Goal: Check status: Check status

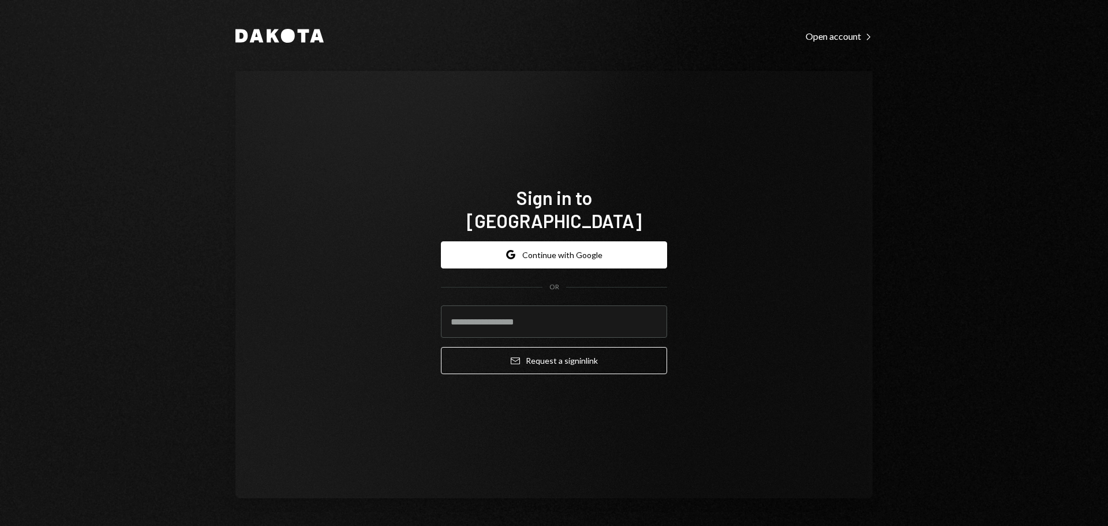
type input "**********"
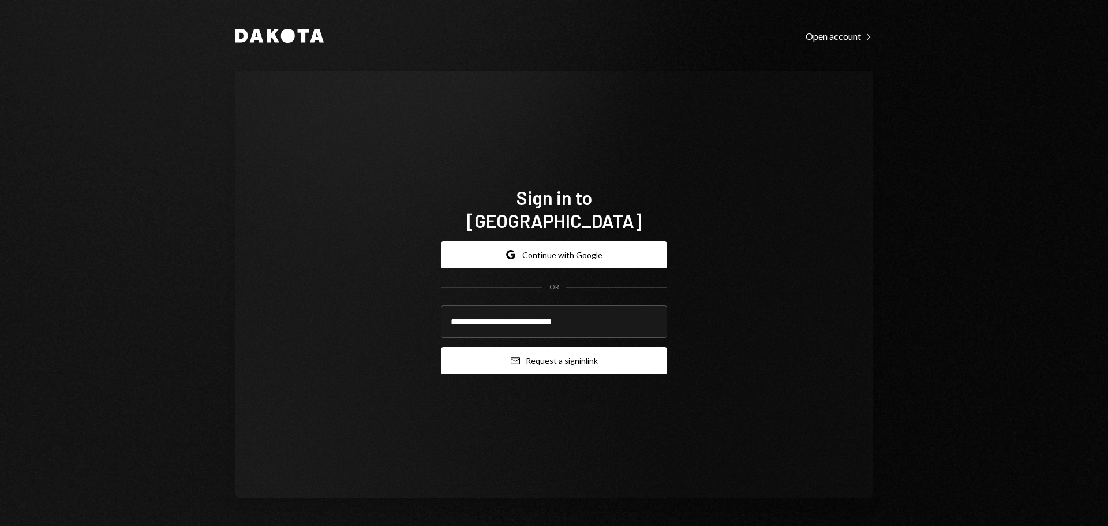
click at [546, 347] on button "Email Request a sign in link" at bounding box center [554, 360] width 226 height 27
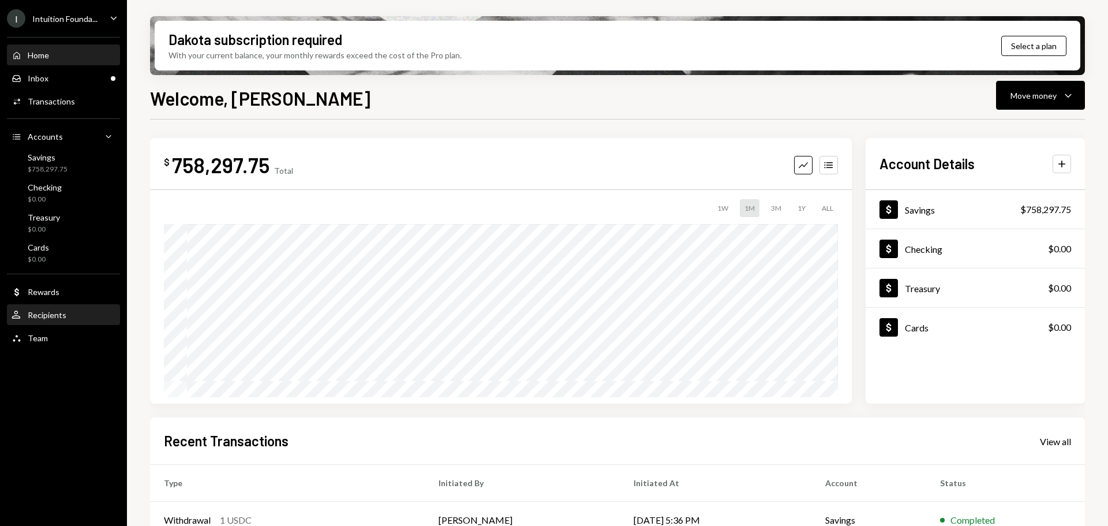
click at [71, 318] on div "User Recipients" at bounding box center [64, 315] width 104 height 10
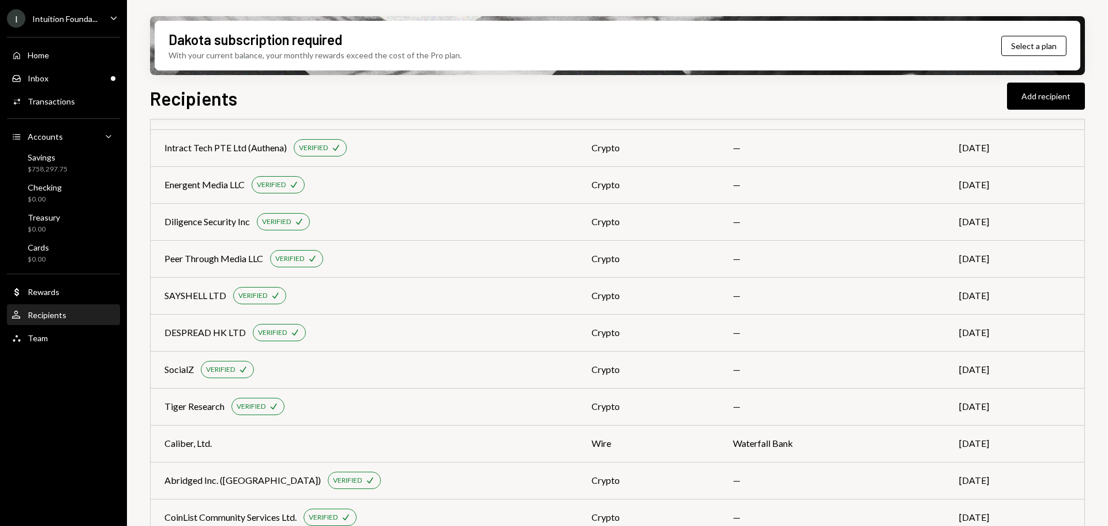
scroll to position [436, 0]
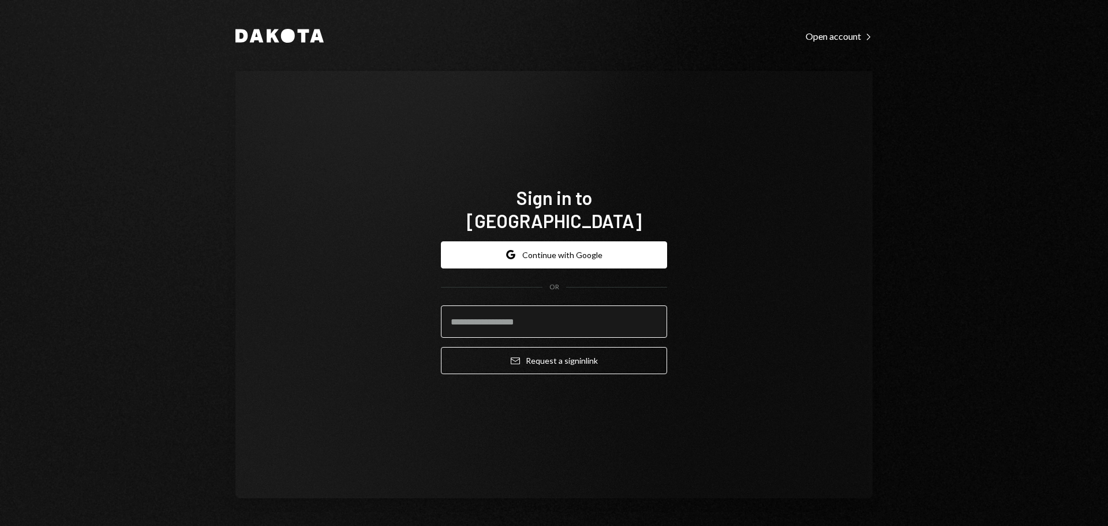
click at [493, 320] on input "email" at bounding box center [554, 321] width 226 height 32
click at [460, 169] on div "Sign in to Dakota Google Continue with Google OR Email Request a sign in link" at bounding box center [554, 285] width 254 height 290
click at [509, 314] on input "email" at bounding box center [554, 321] width 226 height 32
click at [470, 316] on input "email" at bounding box center [554, 321] width 226 height 32
type input "**********"
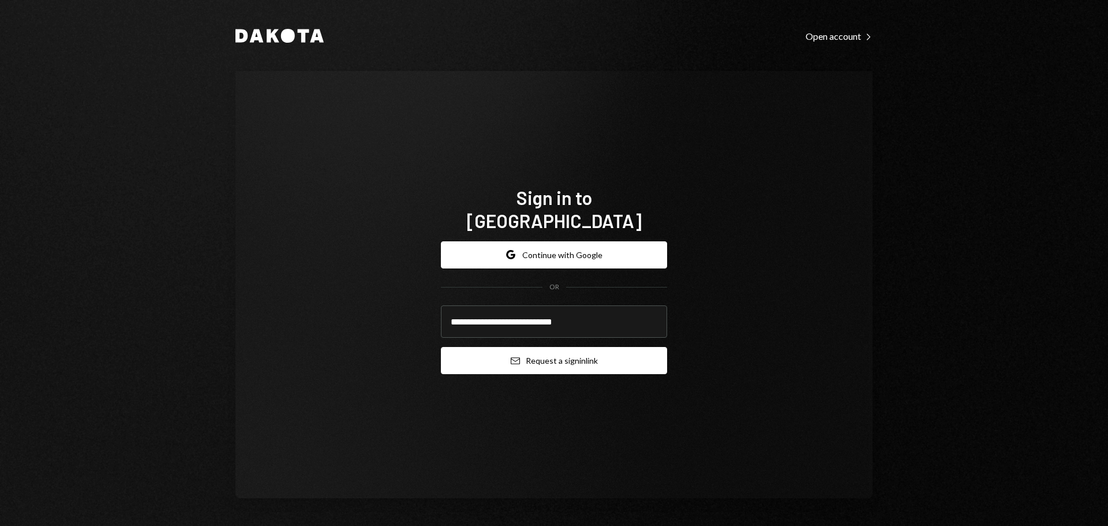
click at [575, 347] on button "Email Request a sign in link" at bounding box center [554, 360] width 226 height 27
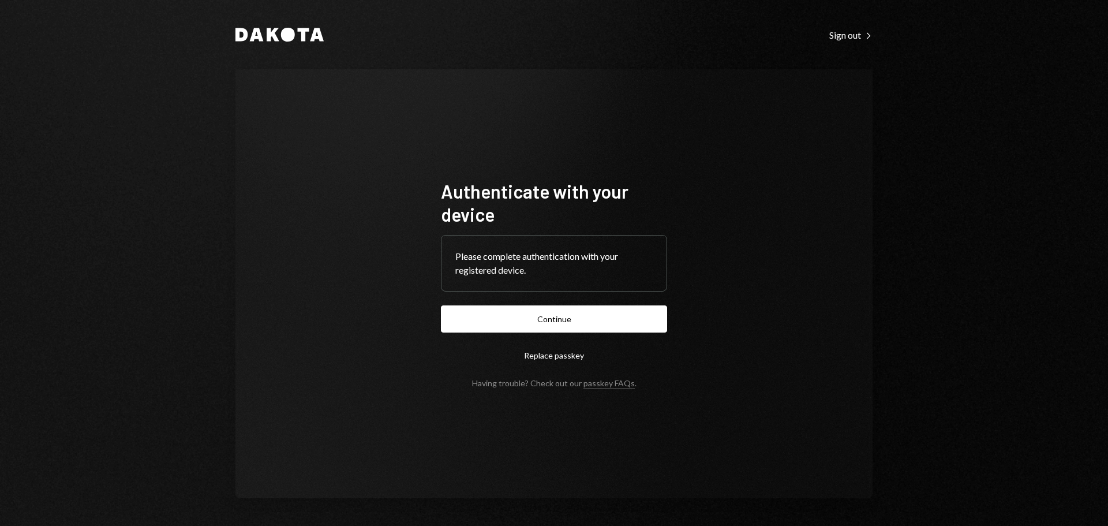
click at [542, 316] on button "Continue" at bounding box center [554, 318] width 226 height 27
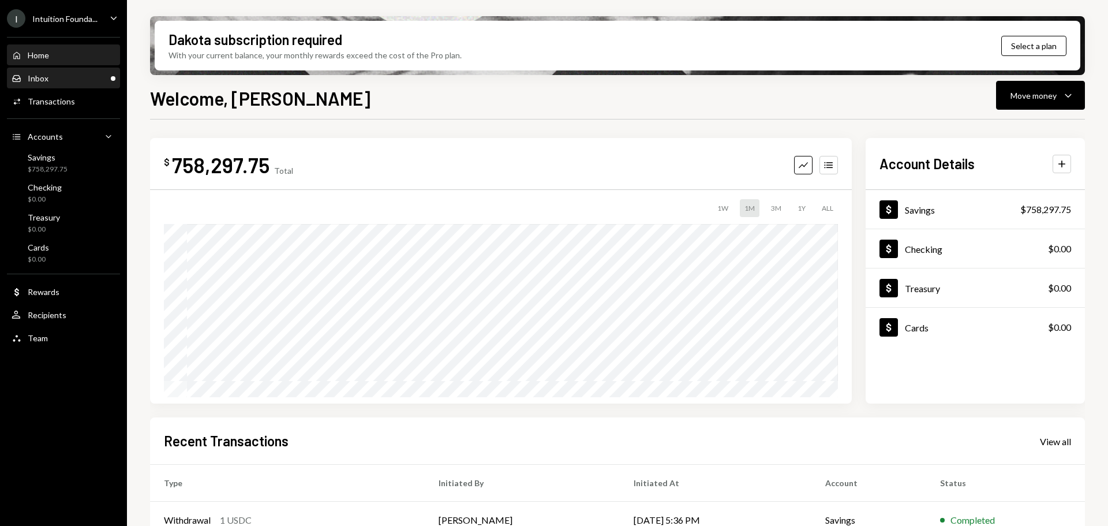
click at [72, 77] on div "Inbox Inbox" at bounding box center [64, 78] width 104 height 10
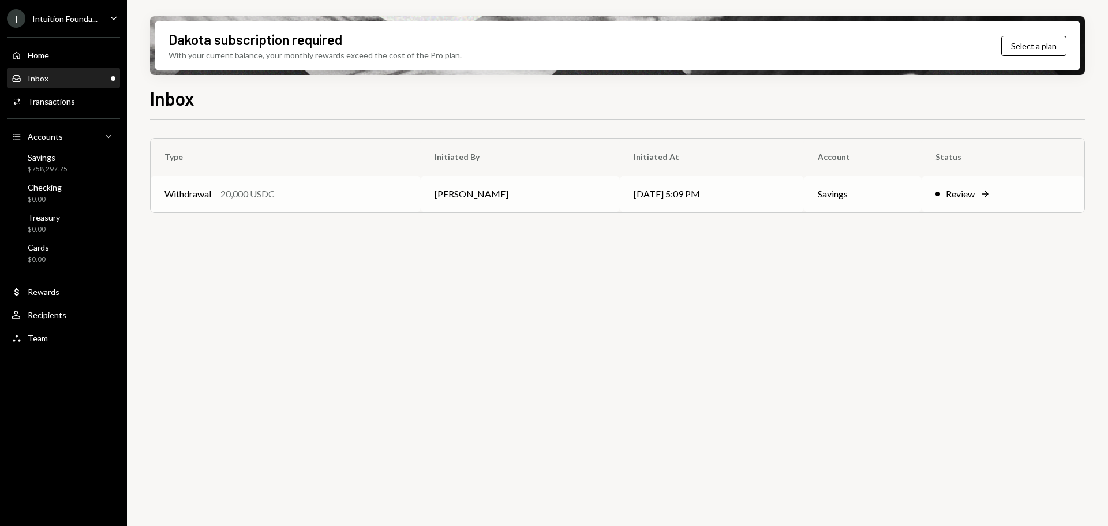
click at [326, 203] on td "Withdrawal 20,000 USDC" at bounding box center [286, 193] width 270 height 37
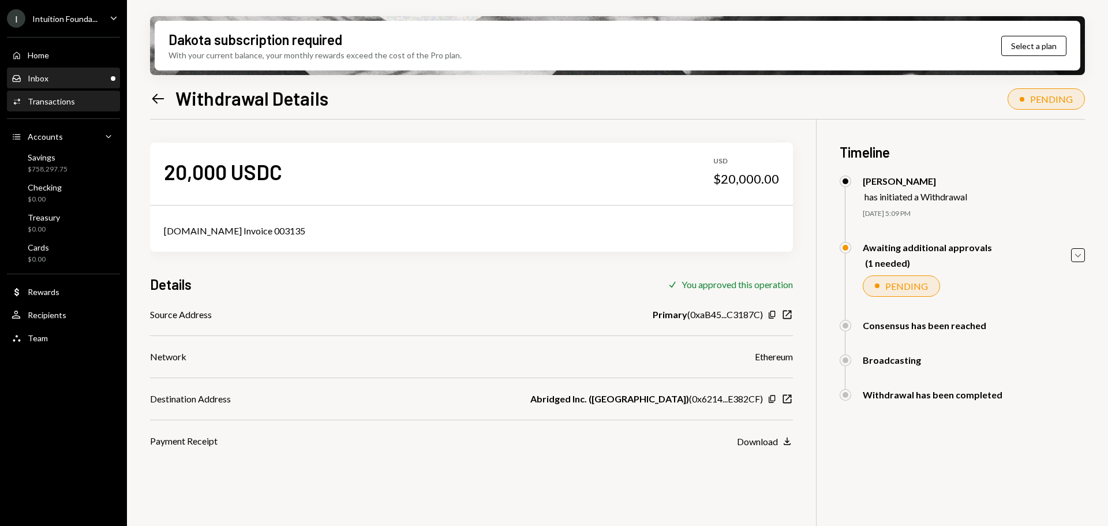
click at [58, 85] on div "Inbox Inbox" at bounding box center [64, 79] width 104 height 20
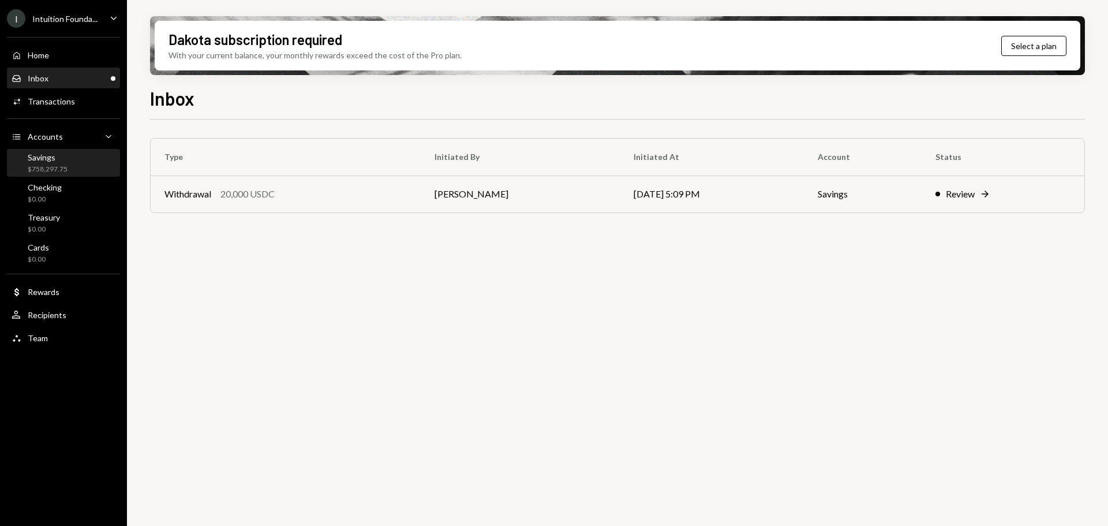
click at [65, 157] on div "Savings" at bounding box center [48, 157] width 40 height 10
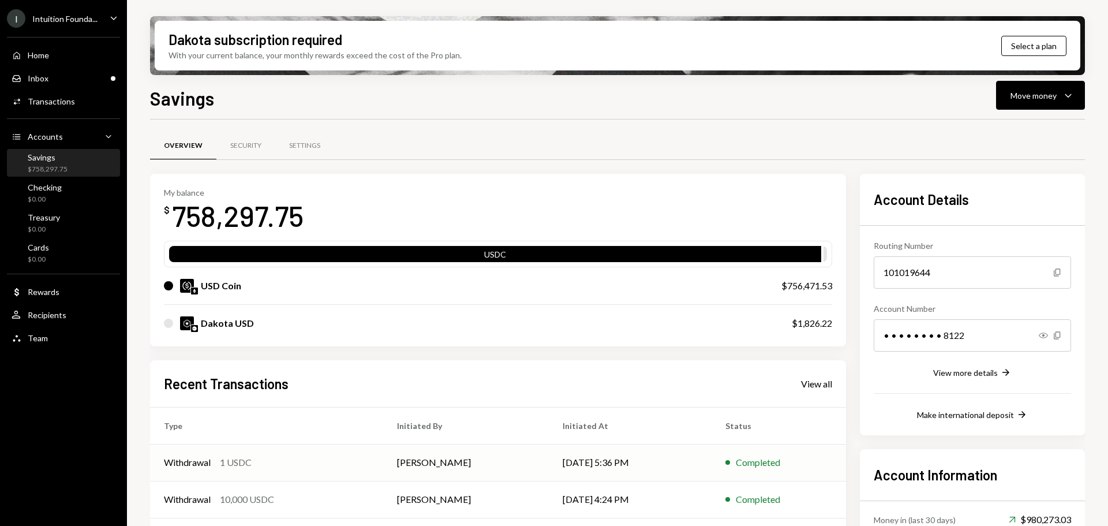
click at [442, 467] on td "[PERSON_NAME]" at bounding box center [466, 462] width 166 height 37
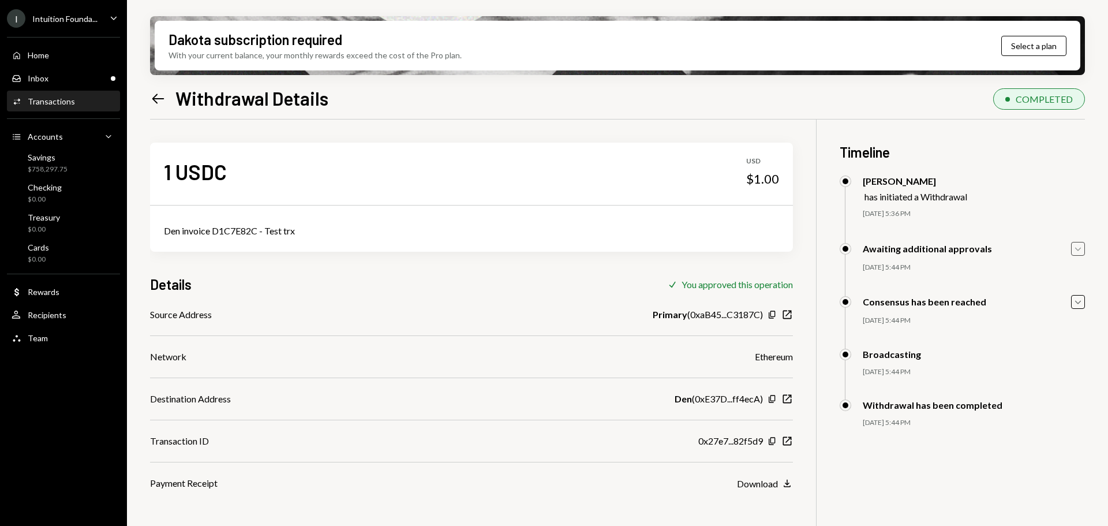
click at [1077, 245] on icon "Caret Down" at bounding box center [1077, 248] width 13 height 13
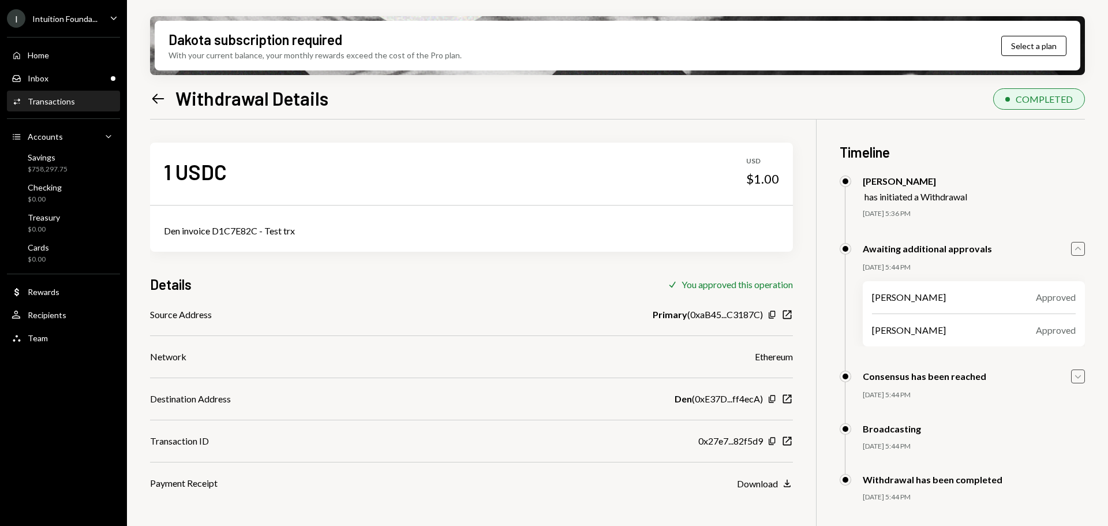
click at [1076, 381] on icon "Caret Down" at bounding box center [1077, 376] width 13 height 13
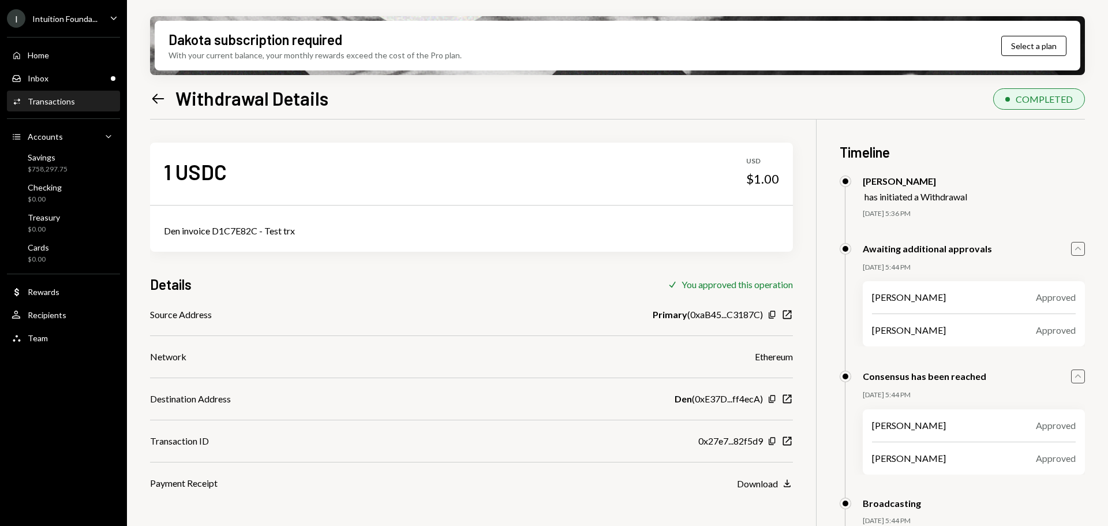
scroll to position [92, 0]
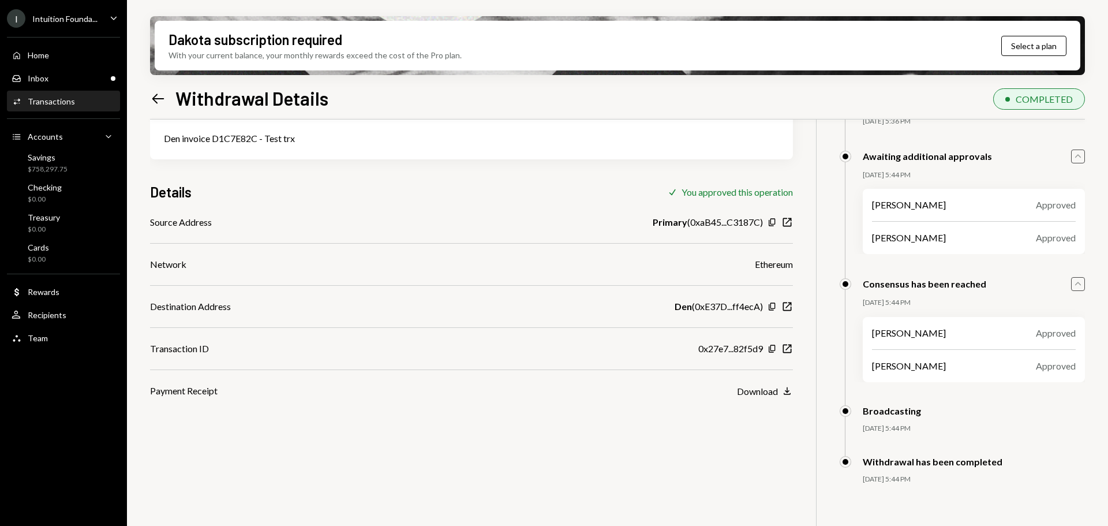
click at [972, 455] on div "Broadcasting 10/13/25 5:44 PM Daphnie Frederick Approved Kelly Robinson Approve…" at bounding box center [961, 430] width 245 height 51
click at [65, 86] on div "Inbox Inbox" at bounding box center [64, 79] width 104 height 20
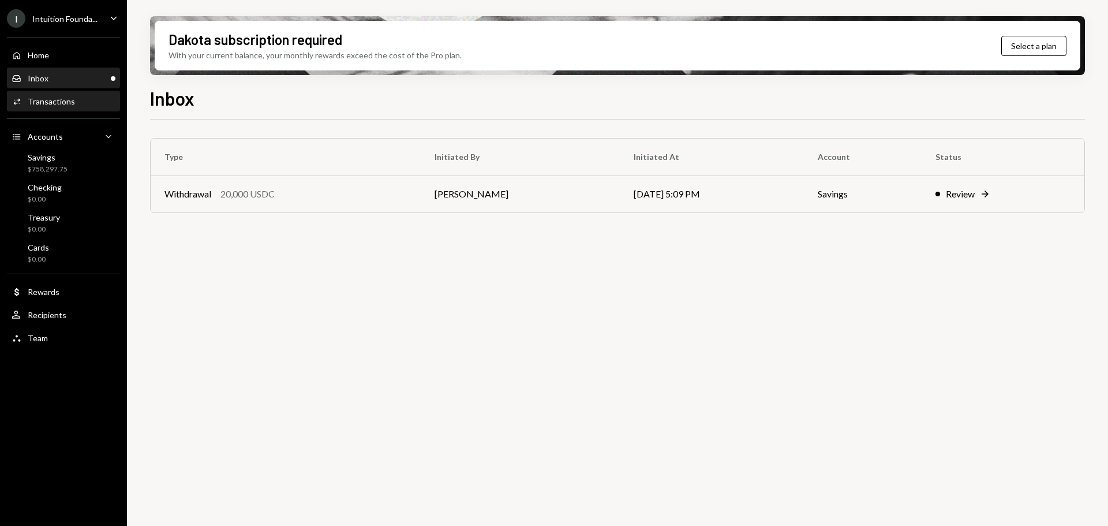
click at [60, 103] on div "Transactions" at bounding box center [51, 101] width 47 height 10
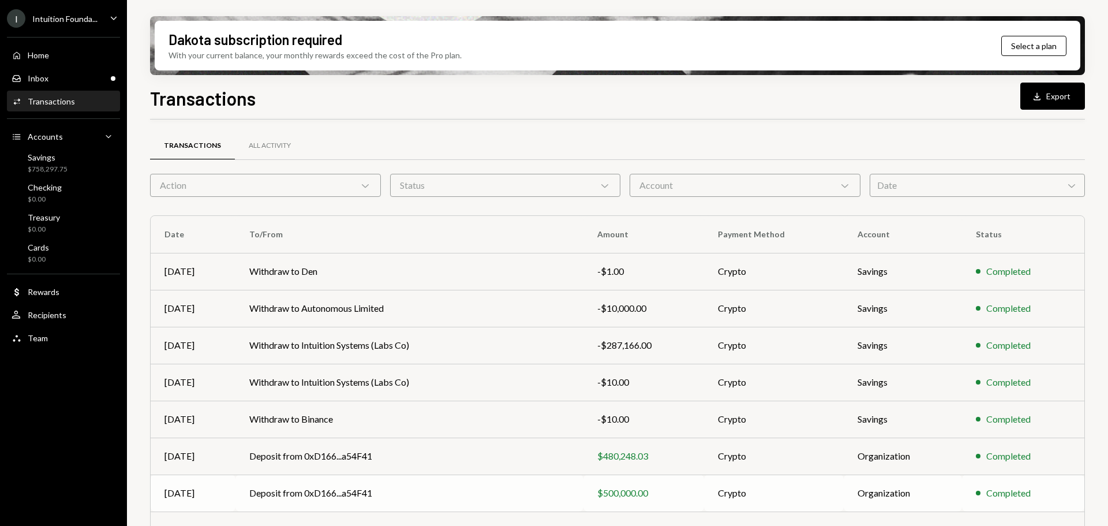
scroll to position [58, 0]
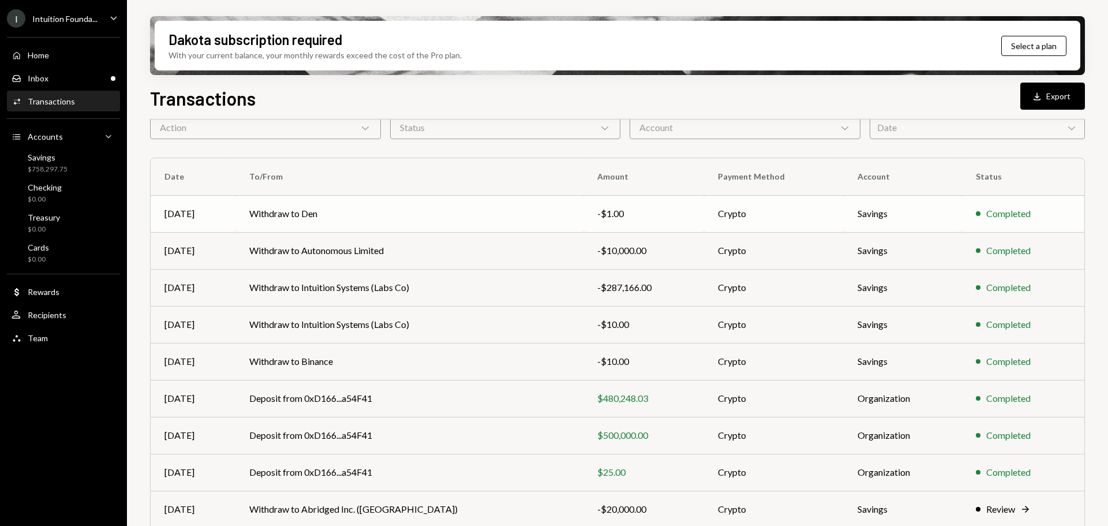
click at [500, 220] on td "Withdraw to Den" at bounding box center [409, 213] width 348 height 37
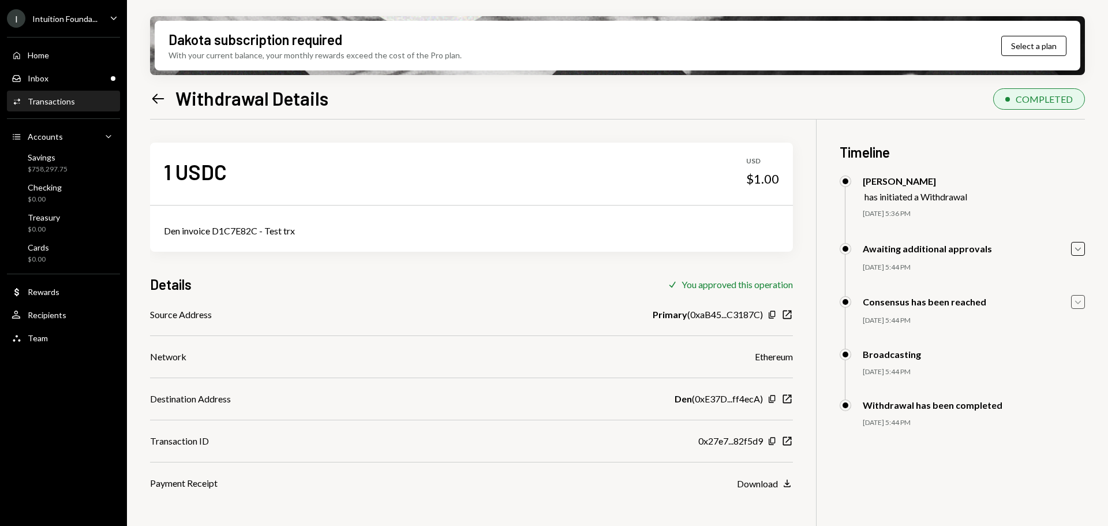
click at [1079, 305] on icon "Caret Down" at bounding box center [1077, 301] width 13 height 13
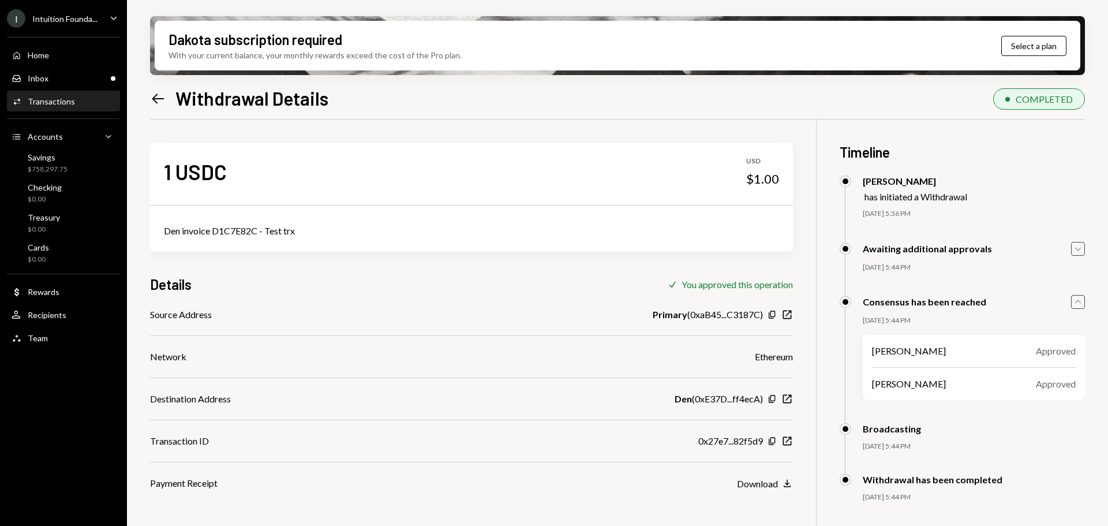
click at [1076, 254] on icon "Caret Down" at bounding box center [1077, 248] width 13 height 13
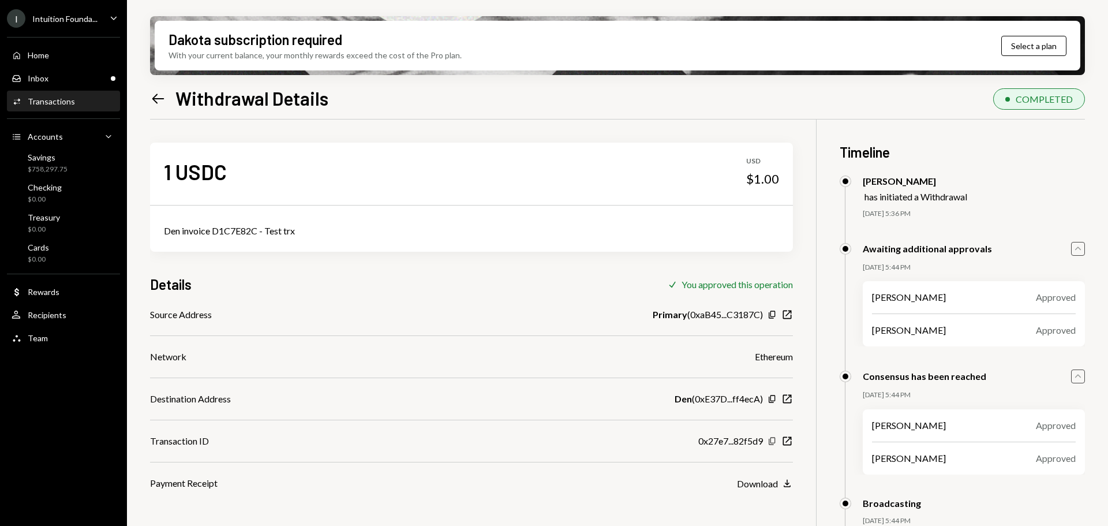
click at [771, 443] on icon "Copy" at bounding box center [771, 440] width 9 height 9
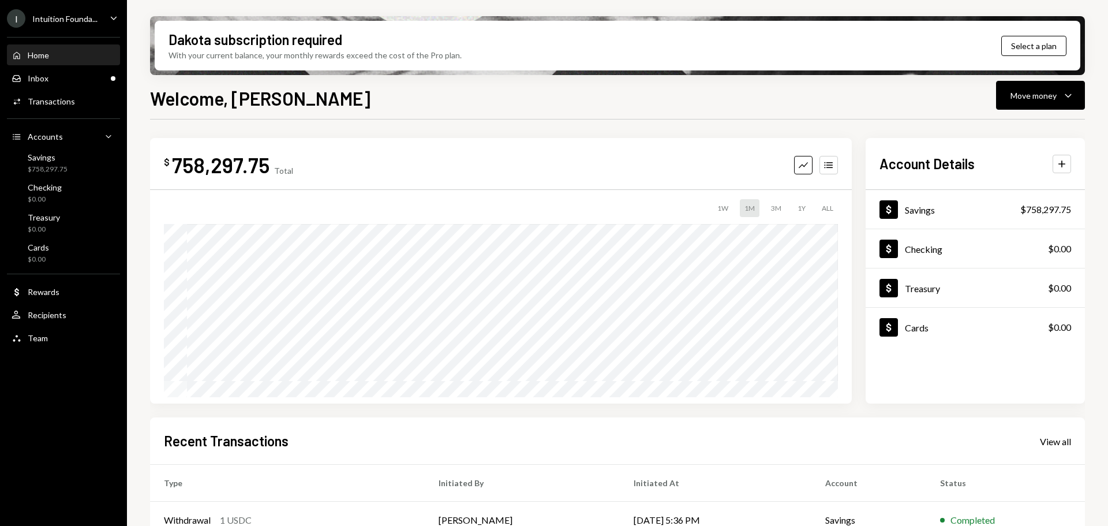
scroll to position [170, 0]
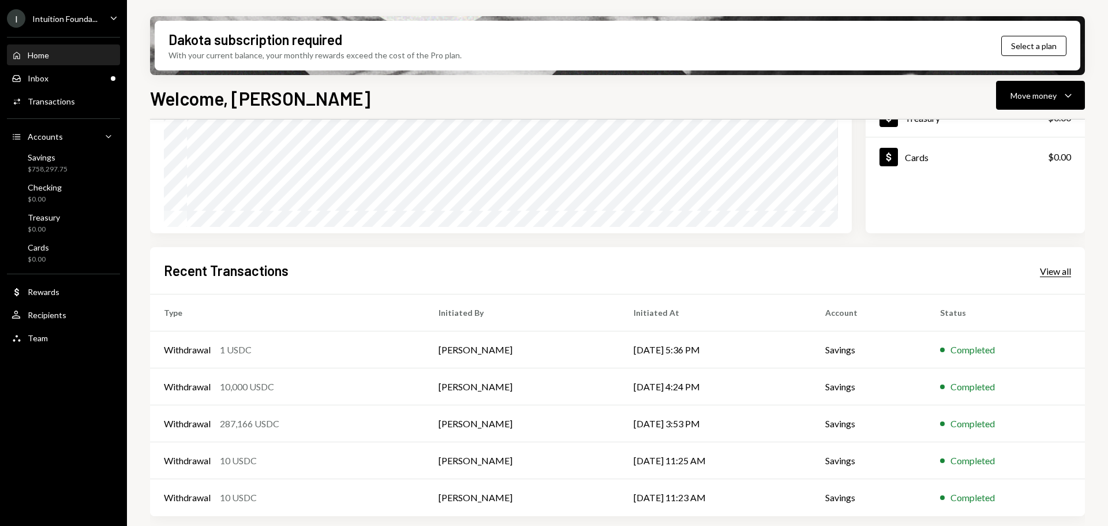
click at [1059, 272] on div "View all" at bounding box center [1055, 271] width 31 height 12
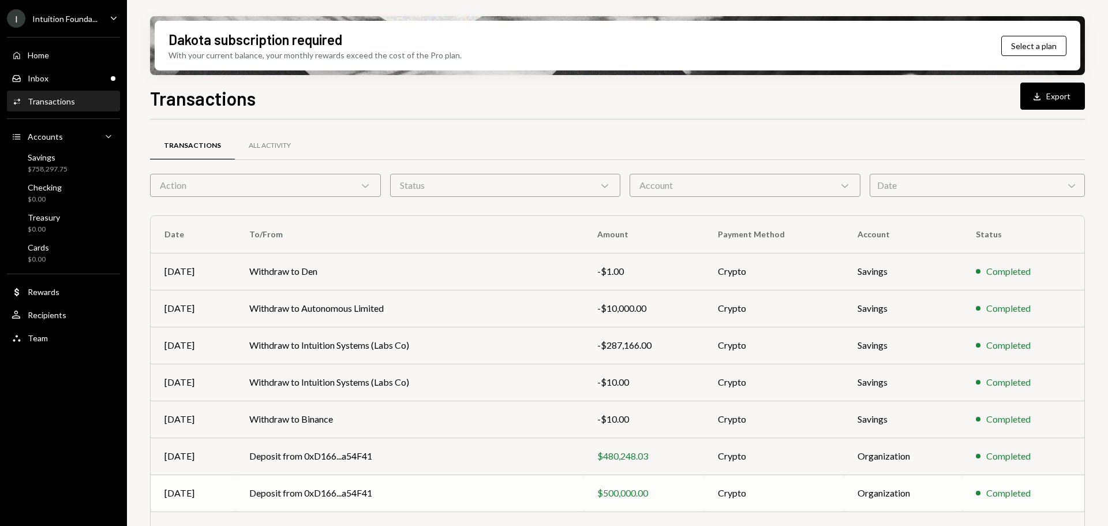
scroll to position [132, 0]
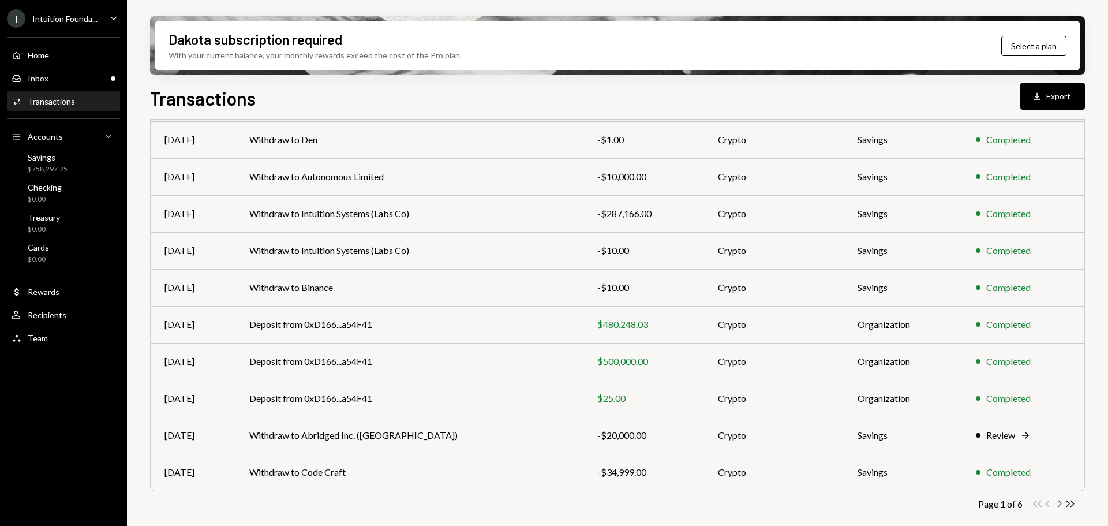
click at [1058, 506] on icon "button" at bounding box center [1059, 503] width 3 height 6
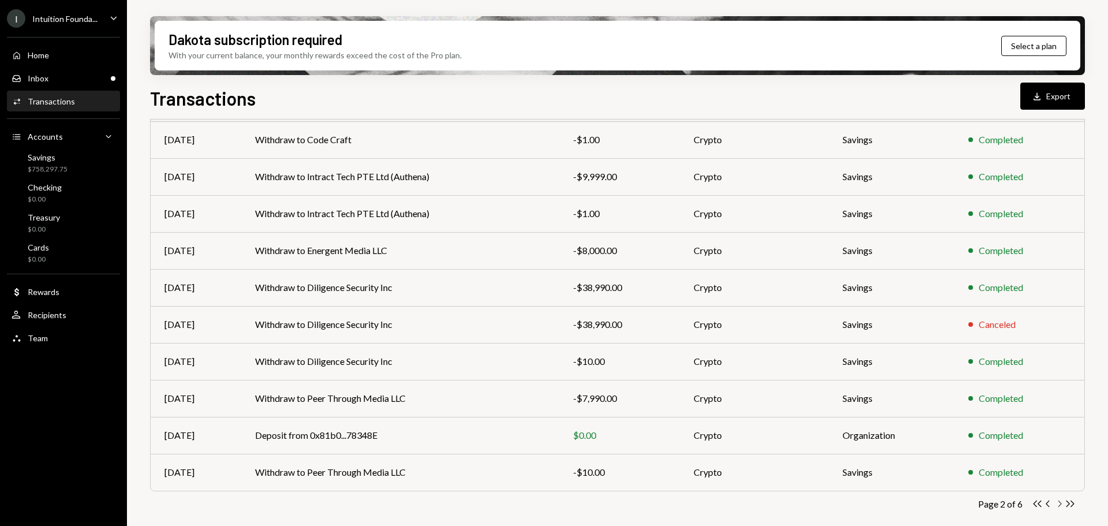
click at [1057, 505] on icon "Chevron Right" at bounding box center [1058, 503] width 11 height 11
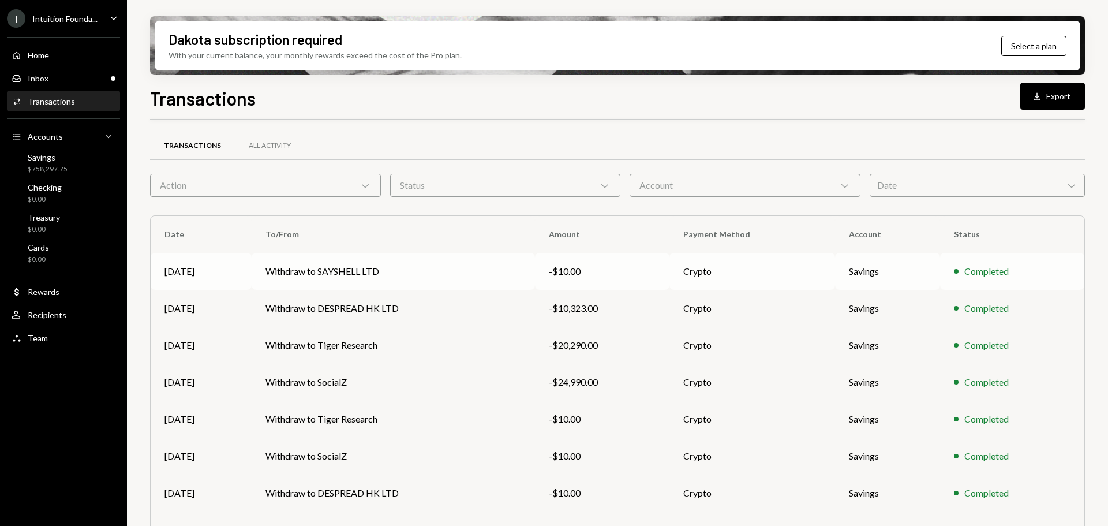
scroll to position [58, 0]
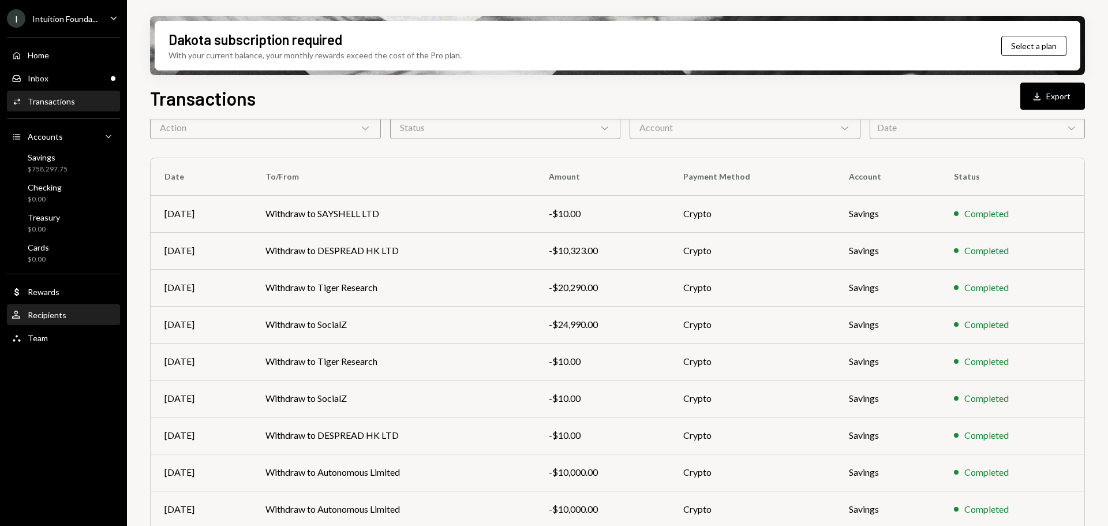
click at [99, 317] on div "User Recipients" at bounding box center [64, 315] width 104 height 10
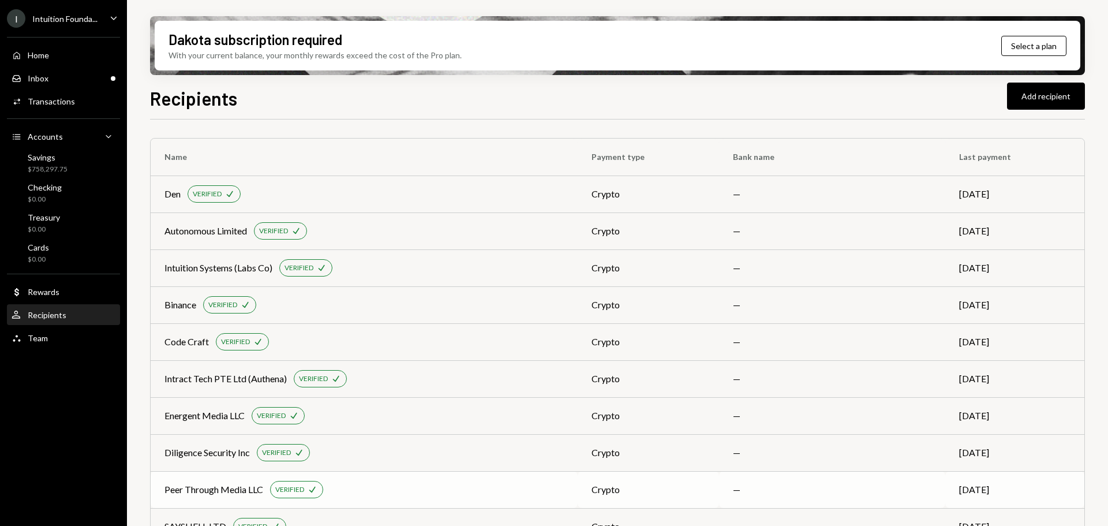
scroll to position [173, 0]
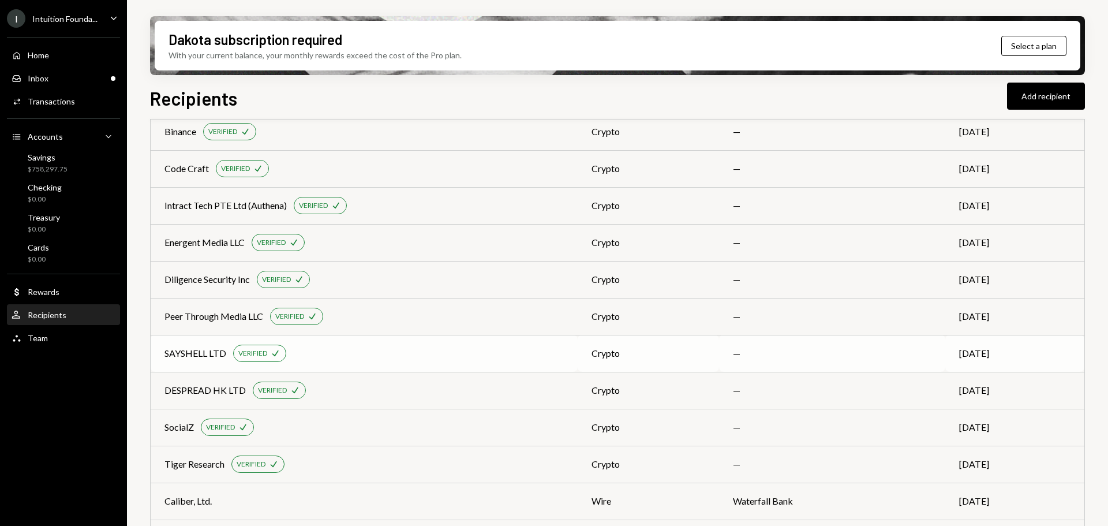
click at [164, 354] on div "SAYSHELL LTD" at bounding box center [195, 353] width 62 height 14
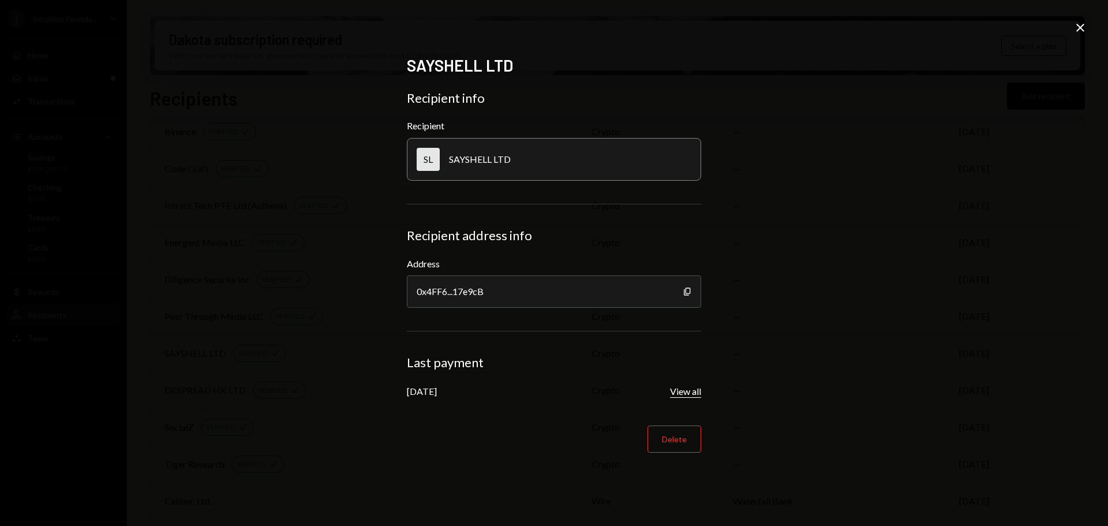
drag, startPoint x: 679, startPoint y: 384, endPoint x: 681, endPoint y: 391, distance: 7.1
click at [680, 387] on div "Sep 10, 2025 View all" at bounding box center [554, 390] width 294 height 13
click at [681, 392] on button "View all" at bounding box center [685, 391] width 31 height 12
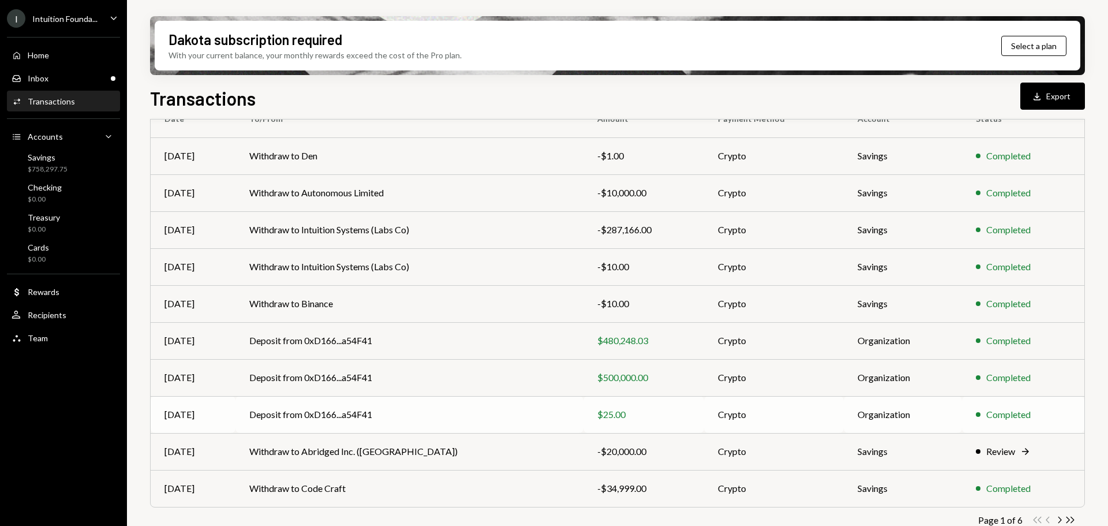
scroll to position [132, 0]
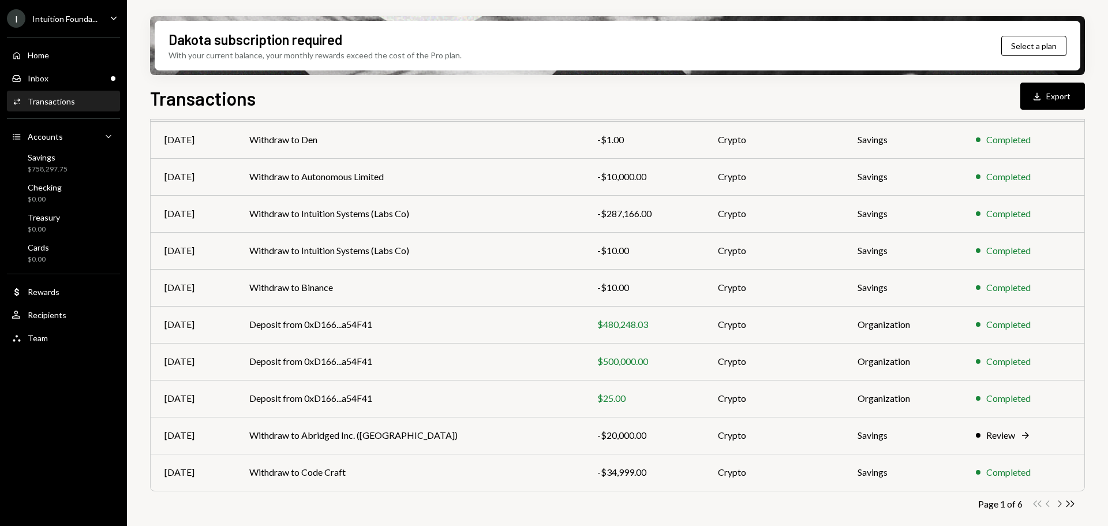
click at [1059, 505] on icon "button" at bounding box center [1059, 503] width 3 height 6
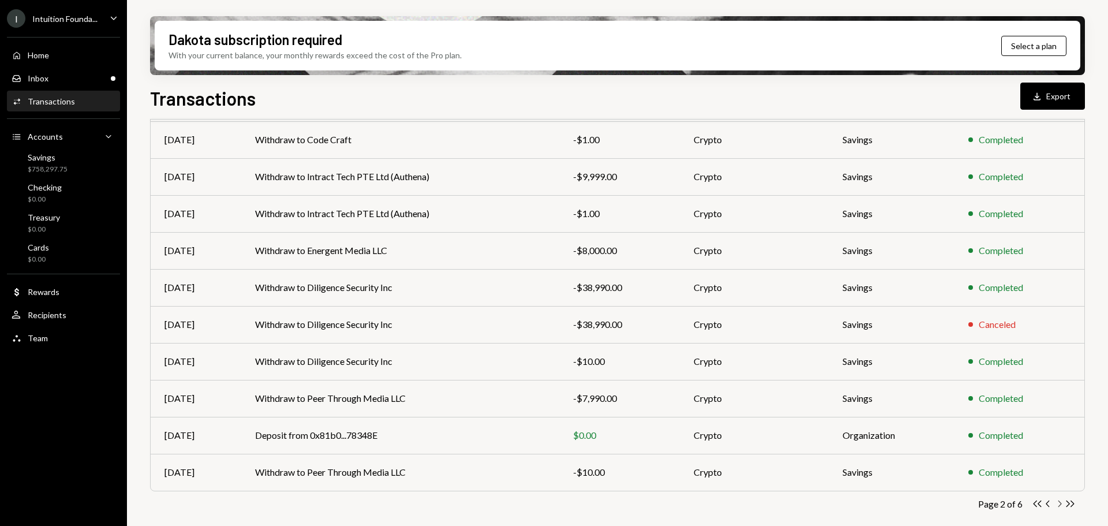
click at [1056, 507] on icon "Chevron Right" at bounding box center [1058, 503] width 11 height 11
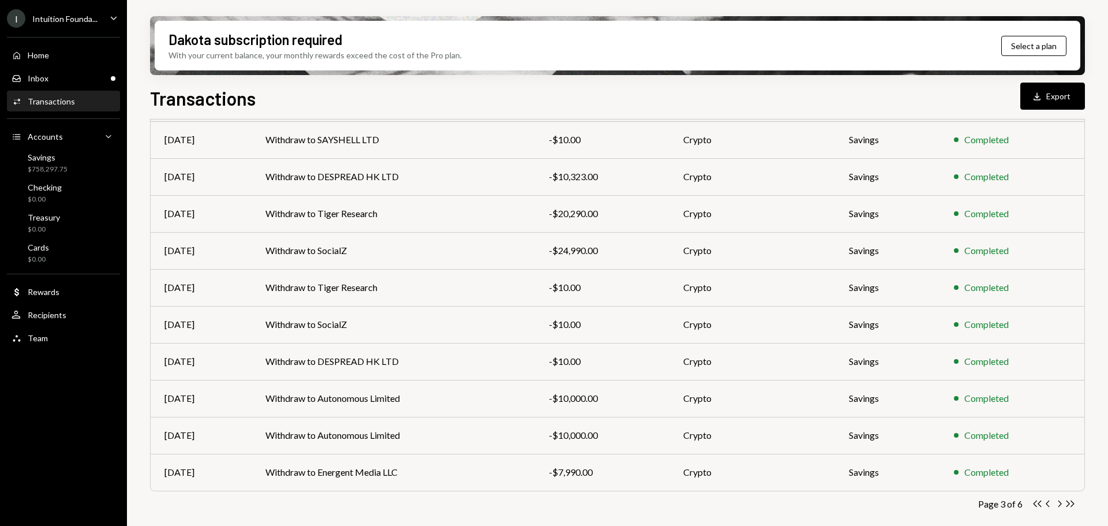
click at [1055, 511] on div "Transactions All Activity Action Chevron Down Status Chevron Down Account Chevr…" at bounding box center [617, 272] width 935 height 532
click at [1045, 503] on icon "Chevron Left" at bounding box center [1047, 503] width 11 height 11
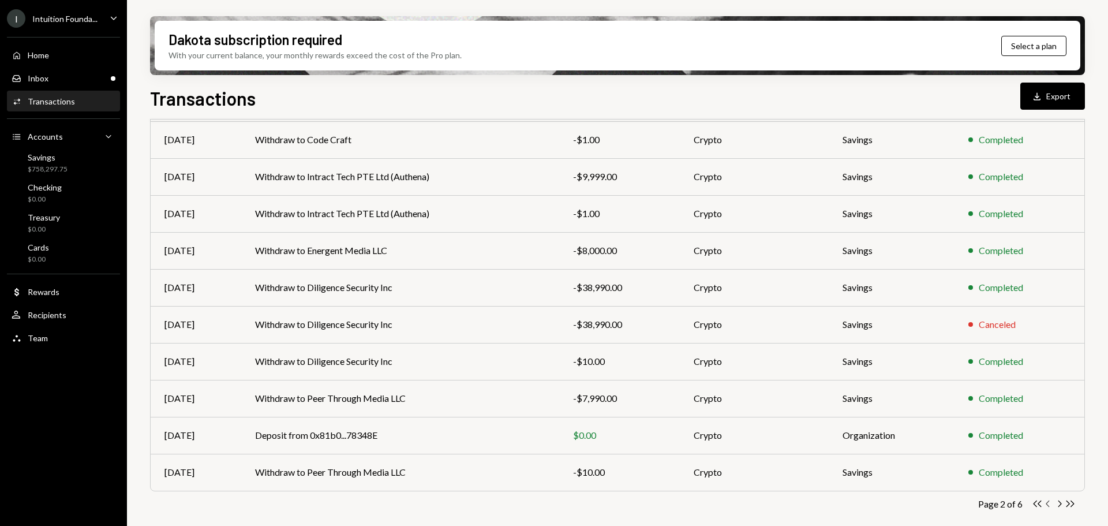
click at [1046, 505] on icon "Chevron Left" at bounding box center [1047, 503] width 11 height 11
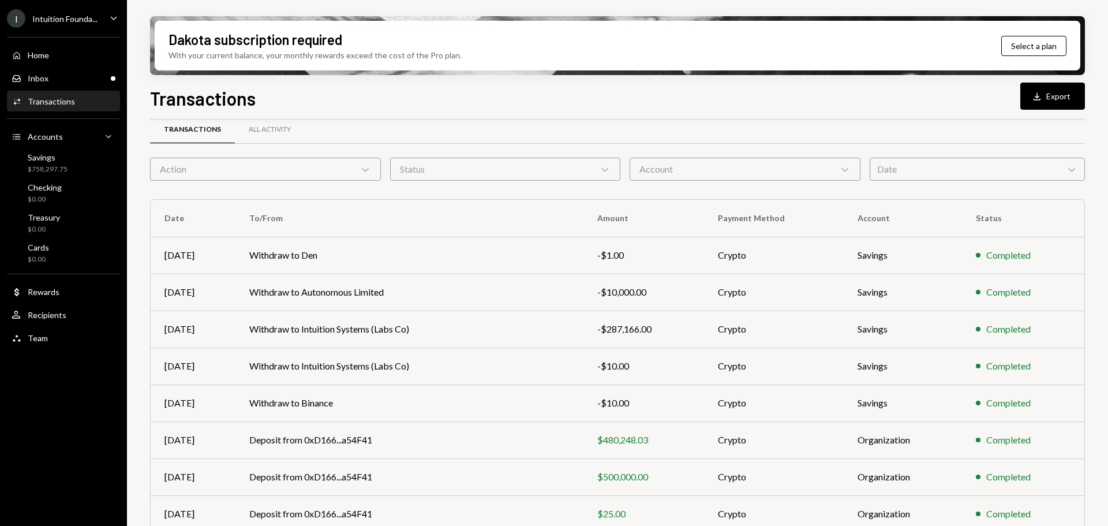
scroll to position [0, 0]
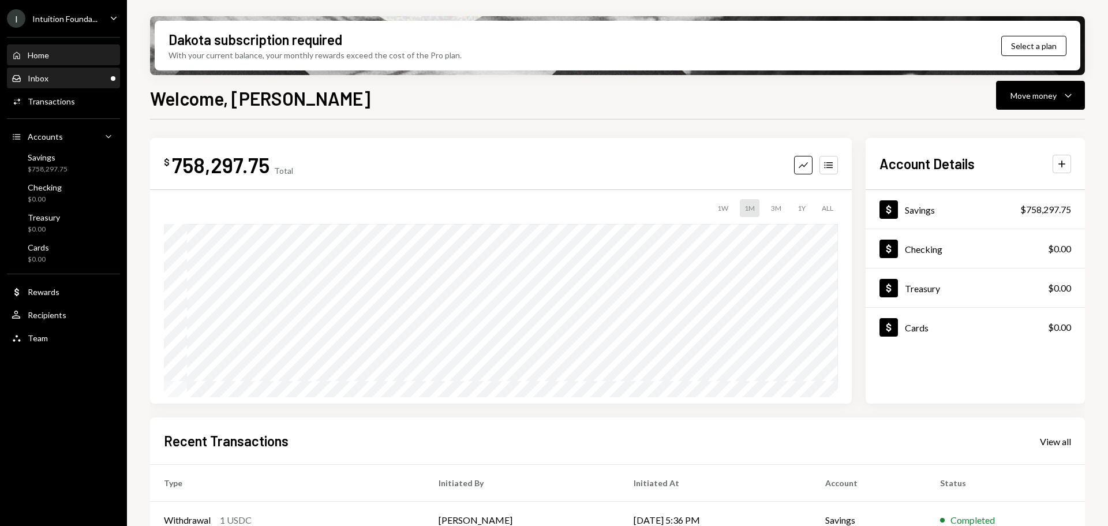
click at [40, 86] on div "Inbox Inbox" at bounding box center [64, 79] width 104 height 20
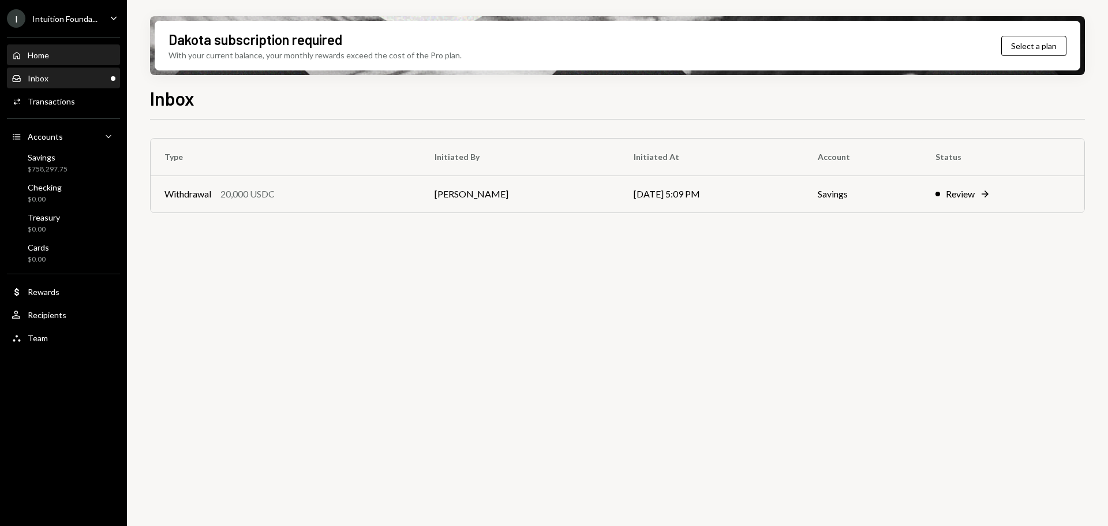
click at [49, 52] on div "Home" at bounding box center [38, 55] width 21 height 10
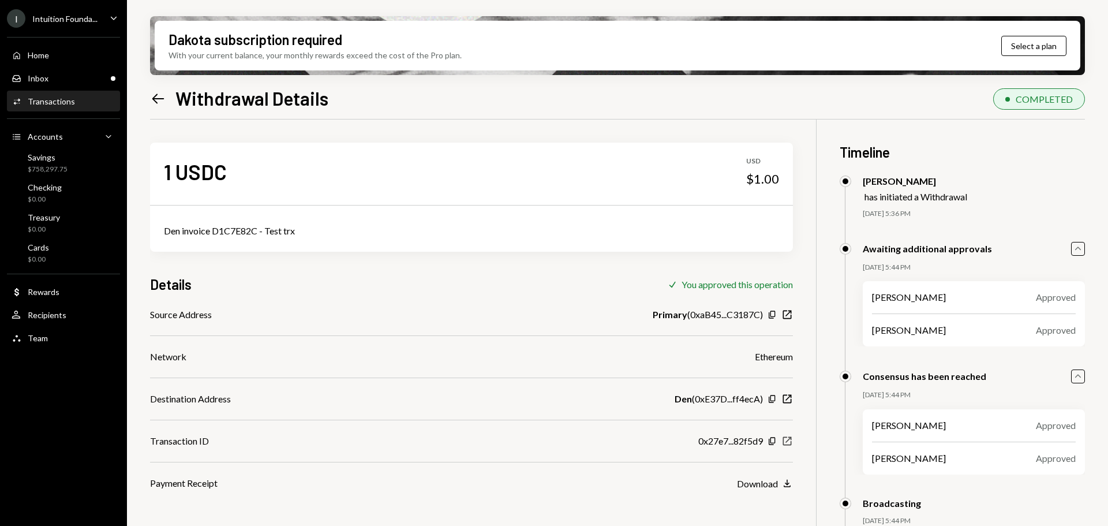
click at [786, 437] on icon "button" at bounding box center [787, 441] width 9 height 9
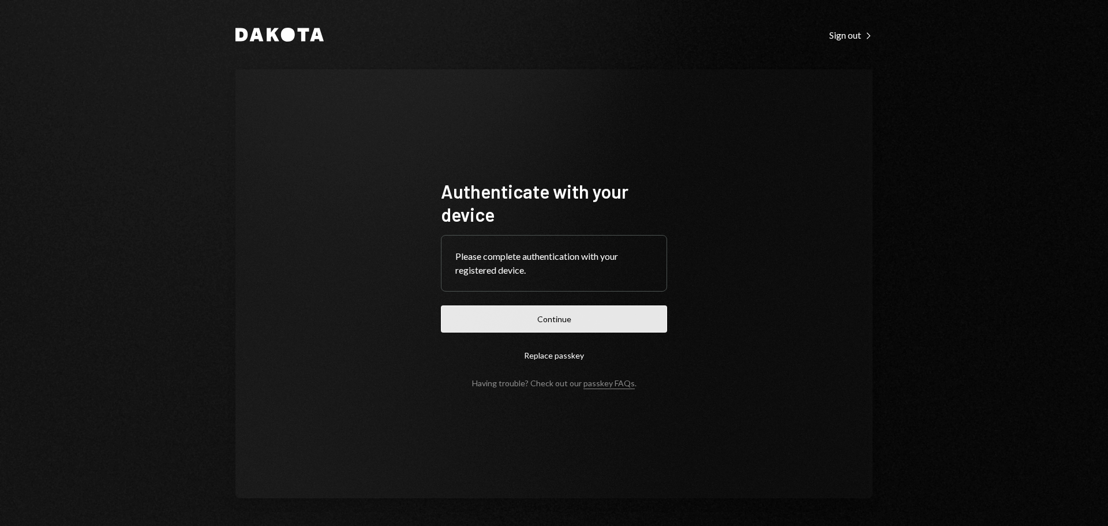
click at [579, 316] on button "Continue" at bounding box center [554, 318] width 226 height 27
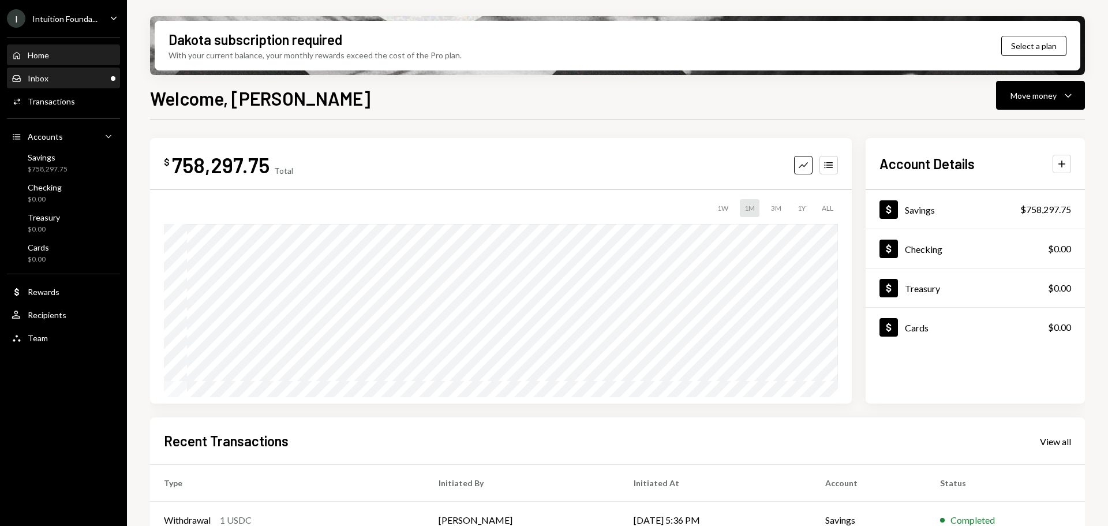
click at [74, 78] on div "Inbox Inbox" at bounding box center [64, 78] width 104 height 10
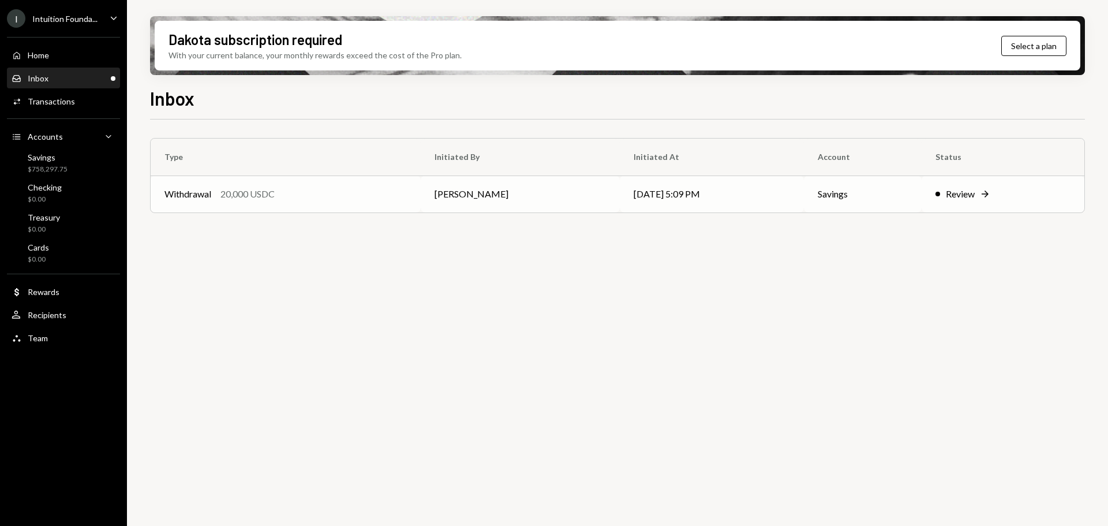
click at [294, 206] on td "Withdrawal 20,000 USDC" at bounding box center [286, 193] width 270 height 37
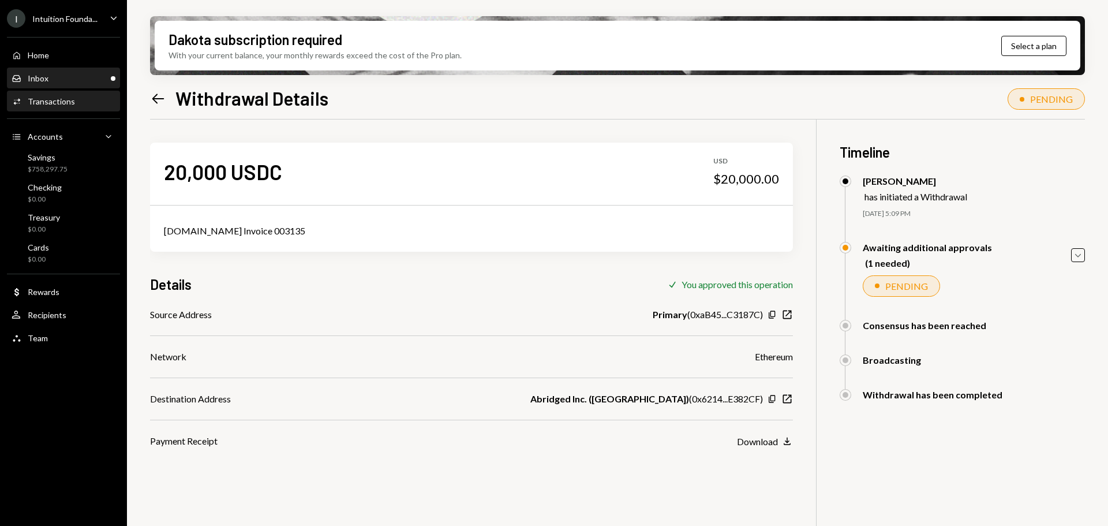
click at [92, 78] on div "Inbox Inbox" at bounding box center [64, 78] width 104 height 10
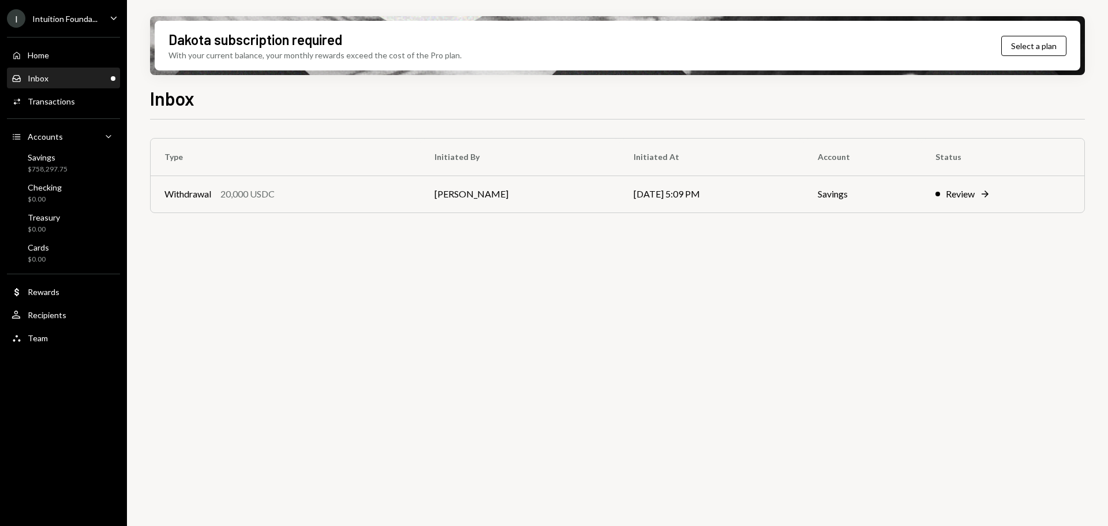
click at [90, 79] on div "Inbox Inbox" at bounding box center [64, 78] width 104 height 10
click at [91, 80] on div "Inbox Inbox" at bounding box center [64, 78] width 104 height 10
click at [358, 203] on td "Withdrawal 20,000 USDC" at bounding box center [286, 193] width 270 height 37
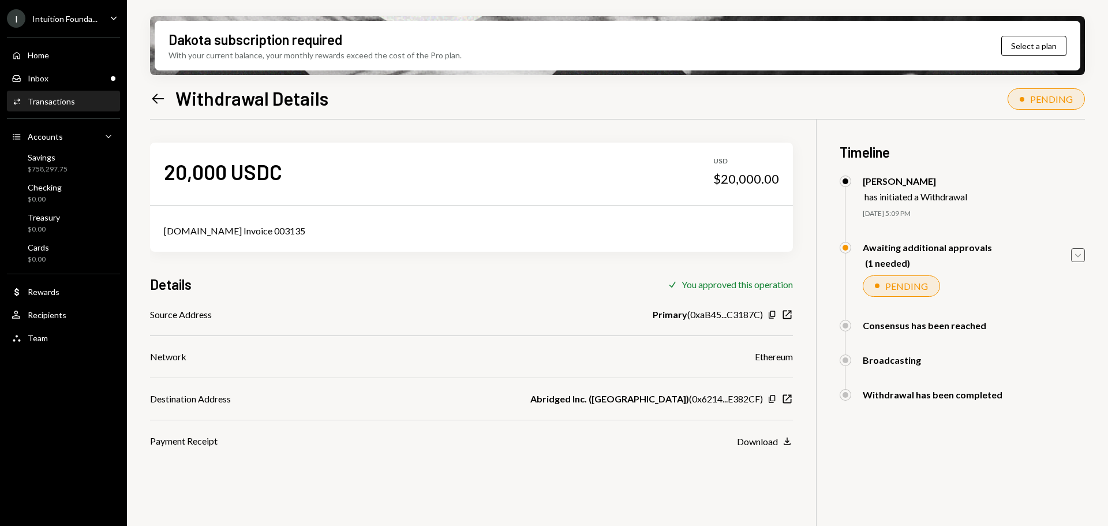
click at [1079, 254] on icon "Caret Down" at bounding box center [1077, 255] width 13 height 13
